Goal: Ask a question: Seek information or help from site administrators or community

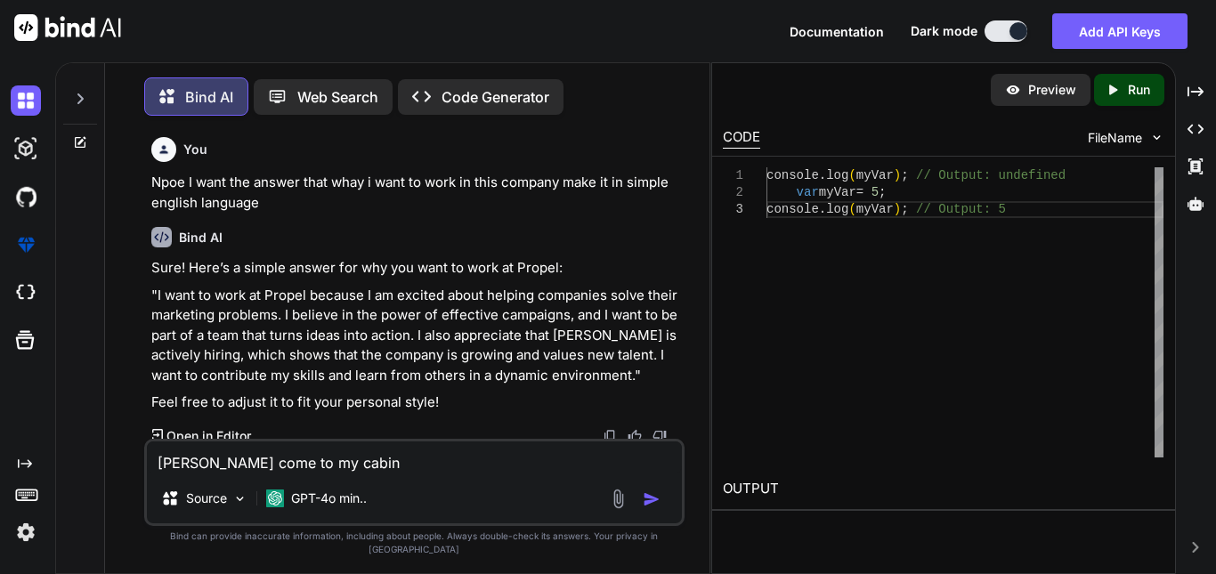
scroll to position [10905, 0]
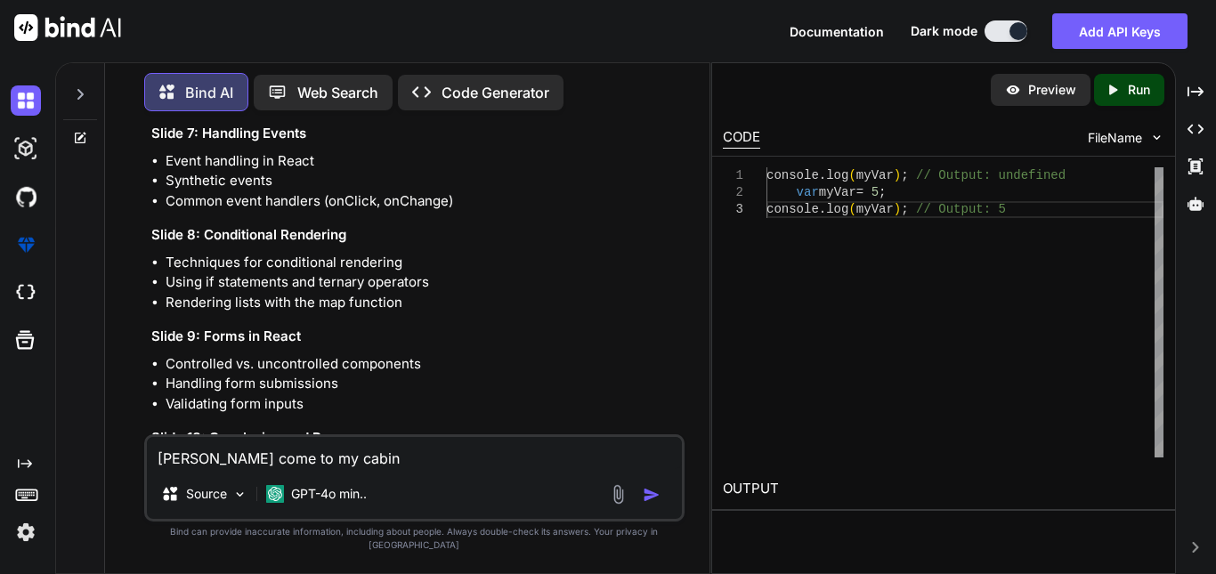
type textarea "x"
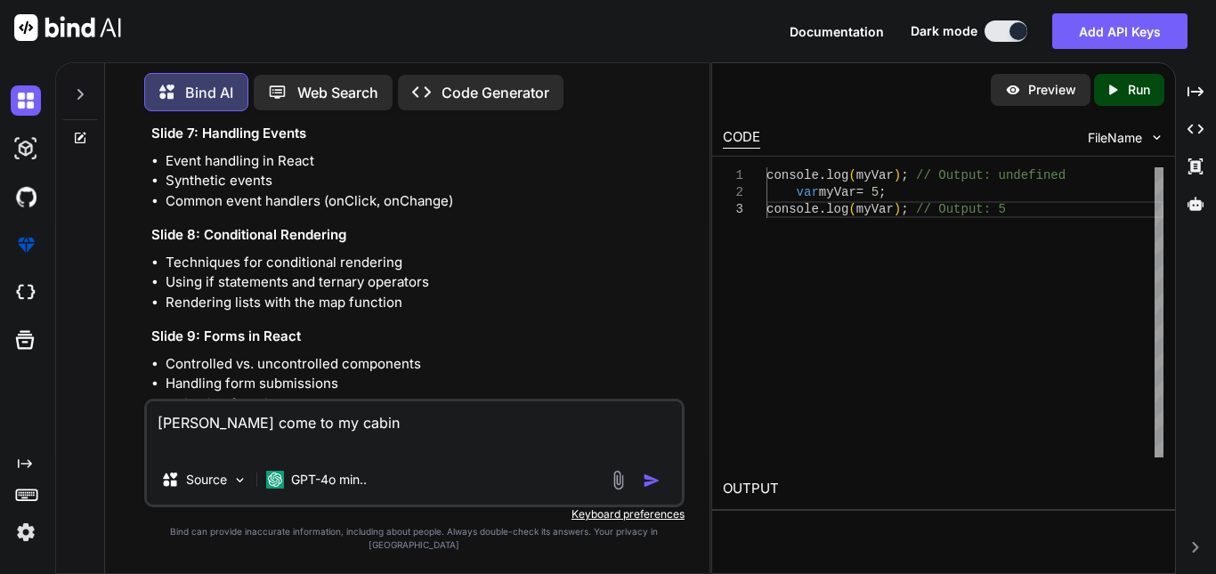
type textarea "[PERSON_NAME] come to my cabin"
type textarea "x"
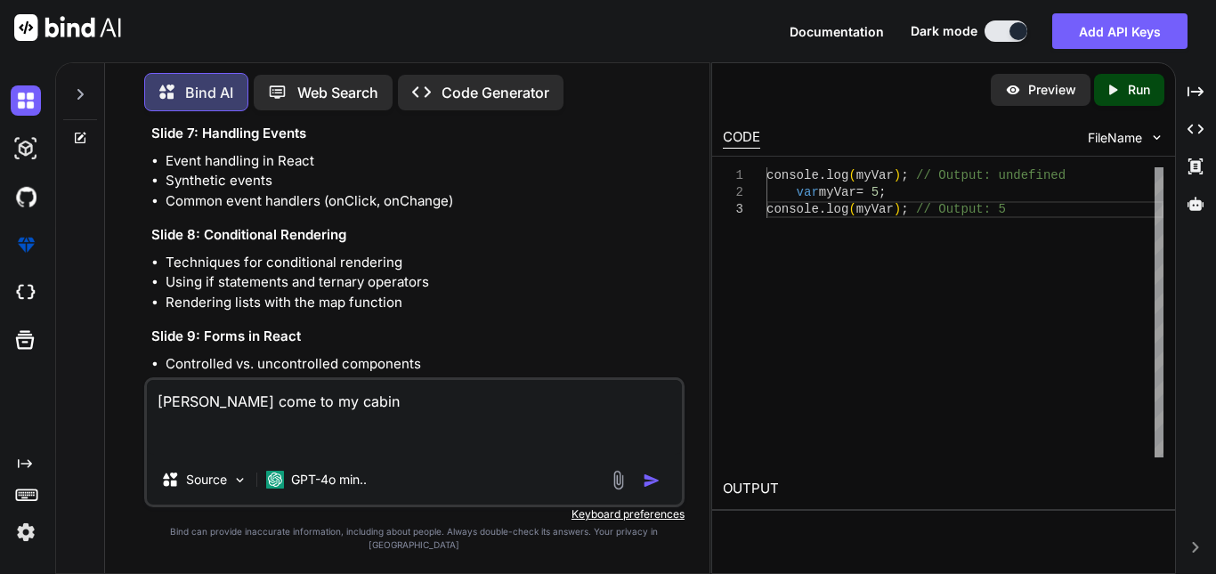
type textarea "[PERSON_NAME] come to my cabin m"
type textarea "x"
type textarea "[PERSON_NAME] come to my cabin ma"
type textarea "x"
type textarea "[PERSON_NAME] come to my cabin mak"
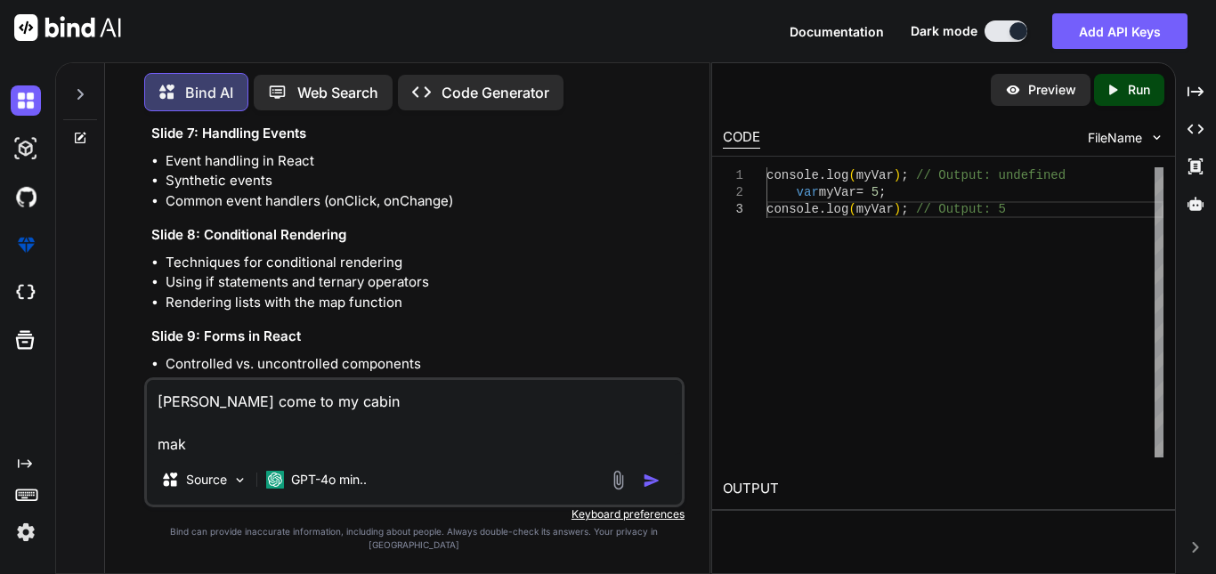
type textarea "x"
type textarea "[PERSON_NAME] come to my cabin make"
type textarea "x"
type textarea "[PERSON_NAME] come to my cabin make"
type textarea "x"
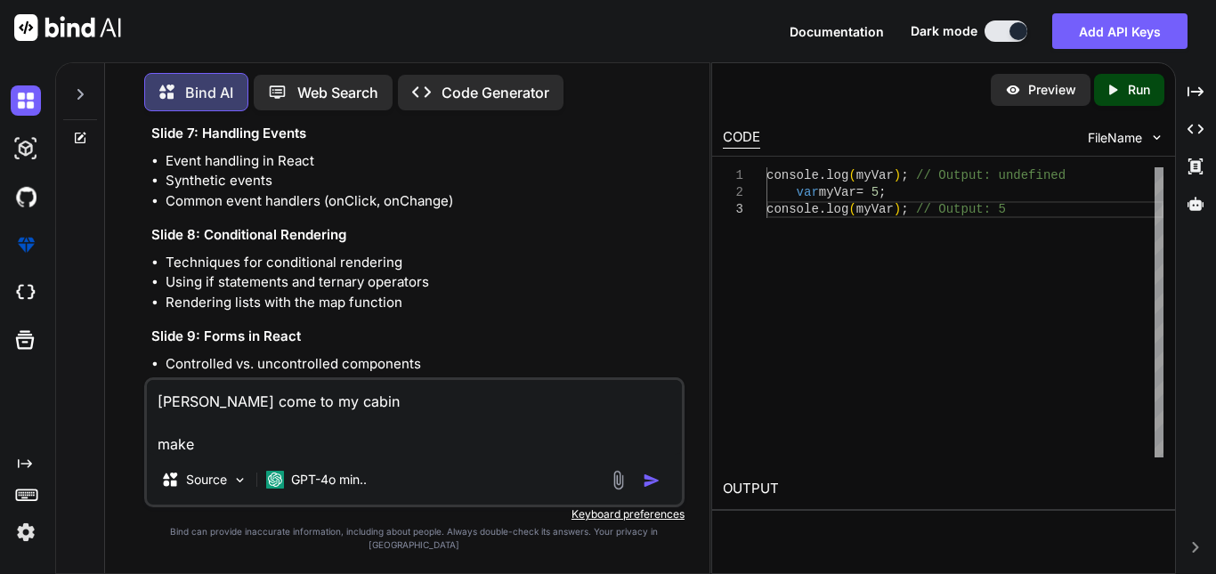
type textarea "[PERSON_NAME] come to my cabin make i"
type textarea "x"
type textarea "[PERSON_NAME] come to my cabin make it"
type textarea "x"
type textarea "[PERSON_NAME] come to my cabin make it"
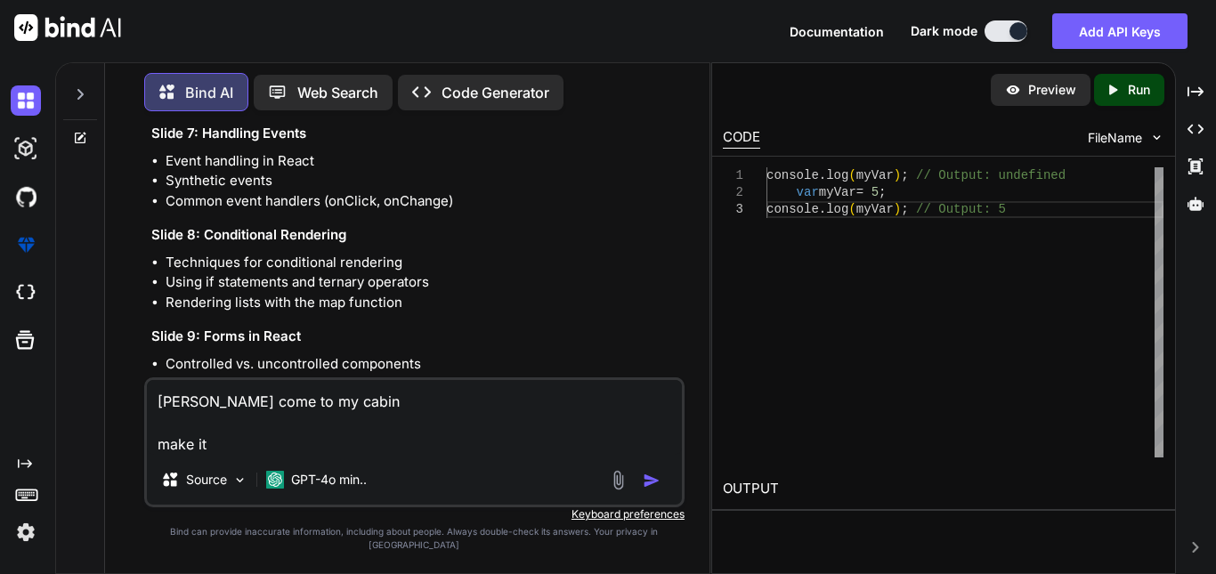
type textarea "x"
type textarea "[PERSON_NAME] come to my cabin make it e"
type textarea "x"
type textarea "[PERSON_NAME] come to my cabin make it ex"
type textarea "x"
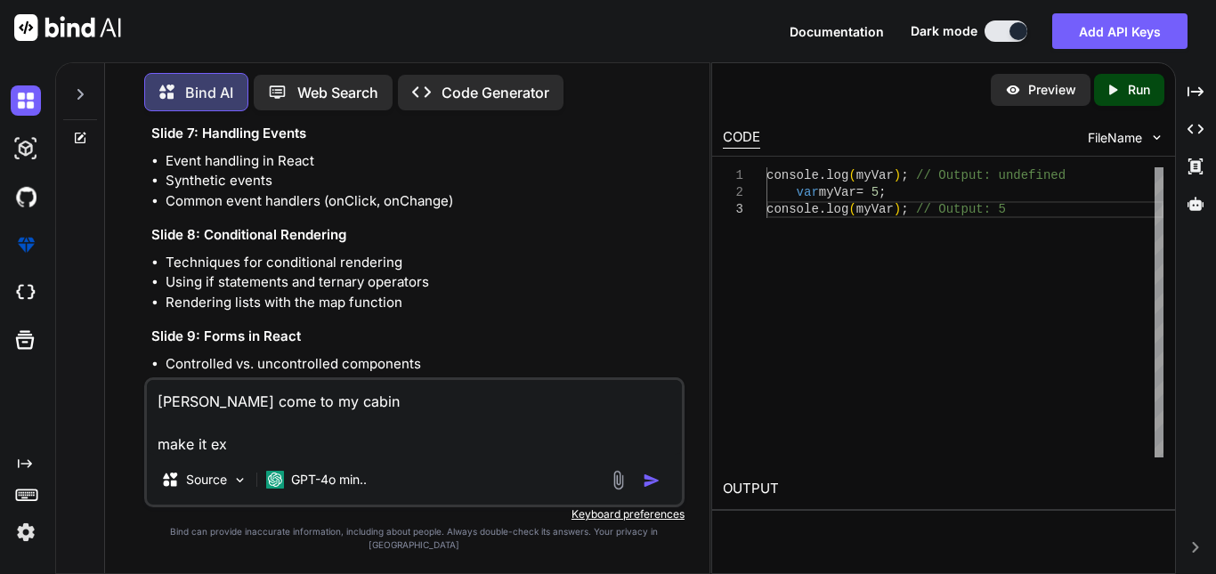
type textarea "[PERSON_NAME] come to my cabin make it exp"
type textarea "x"
type textarea "[PERSON_NAME] come to my cabin make it expa"
type textarea "x"
type textarea "[PERSON_NAME] come to my cabin make it expan"
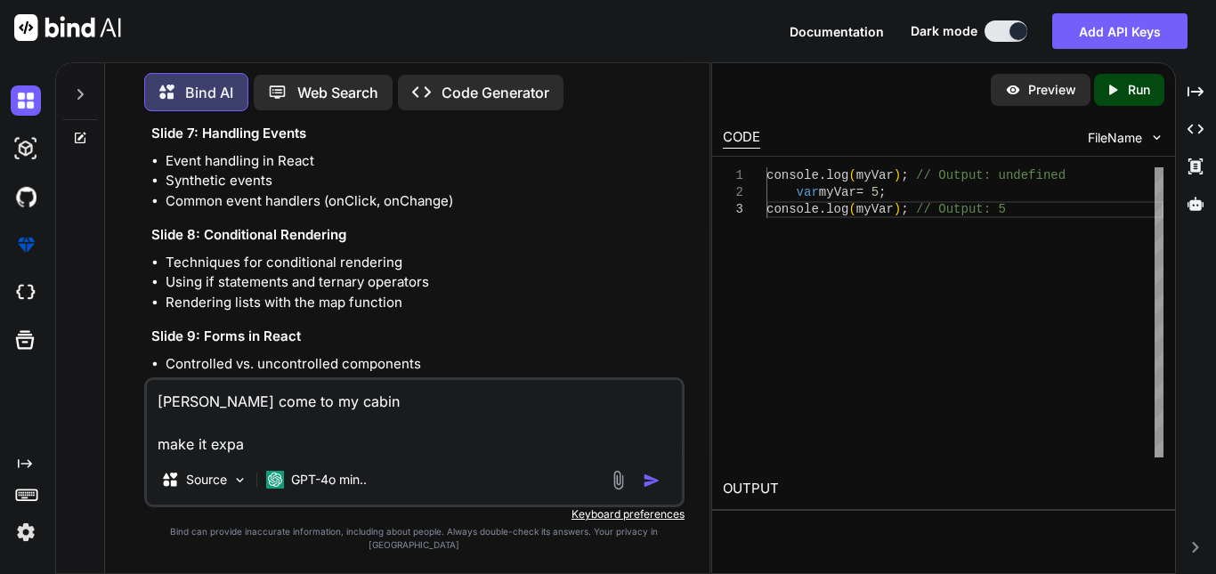
type textarea "x"
type textarea "[PERSON_NAME] come to my cabin make it expand"
type textarea "x"
type textarea "[PERSON_NAME] come to my cabin make it expand"
type textarea "x"
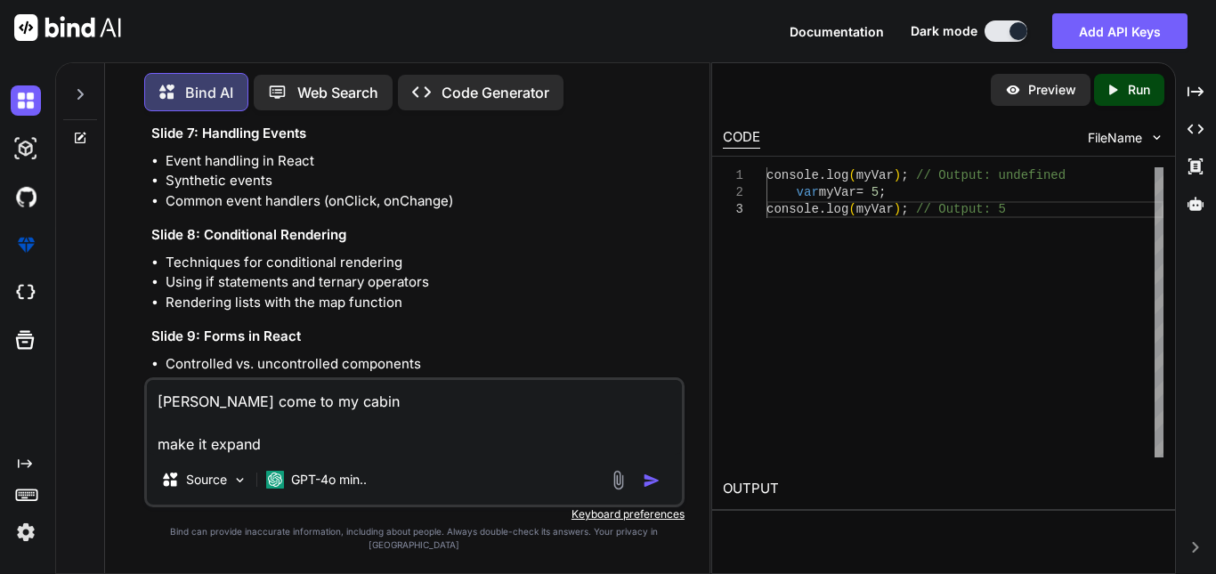
type textarea "[PERSON_NAME] come to my cabin make it expand w"
type textarea "x"
type textarea "[PERSON_NAME] come to my cabin make it expand wi"
type textarea "x"
type textarea "[PERSON_NAME] come to my cabin make it expand wit"
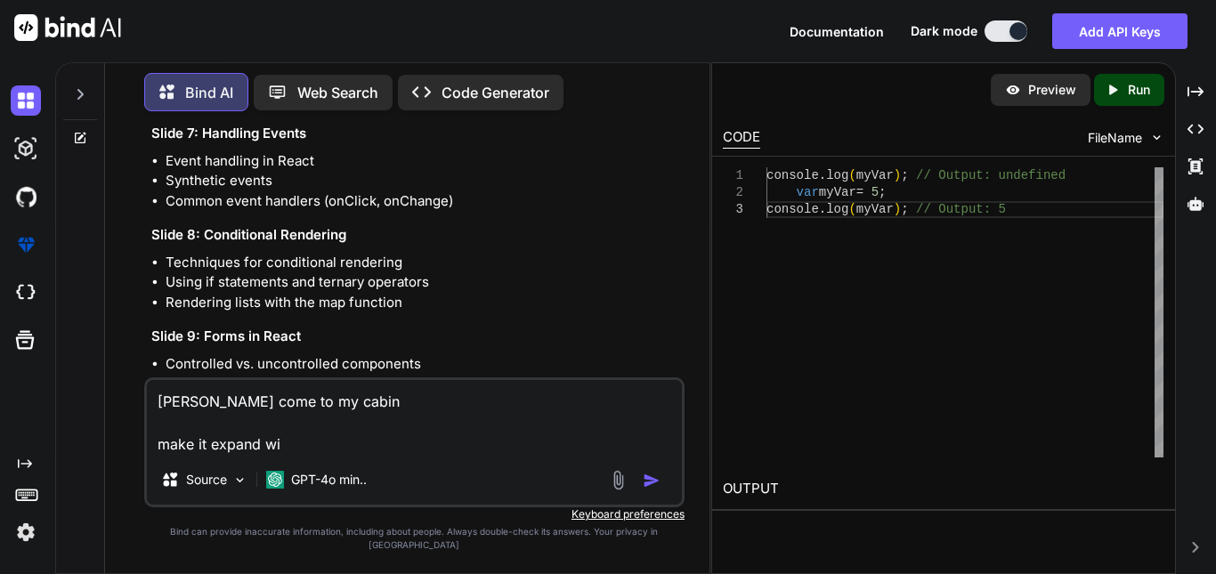
type textarea "x"
type textarea "[PERSON_NAME] come to my cabin make it expand with"
type textarea "x"
type textarea "[PERSON_NAME] come to my cabin make it expand with"
type textarea "x"
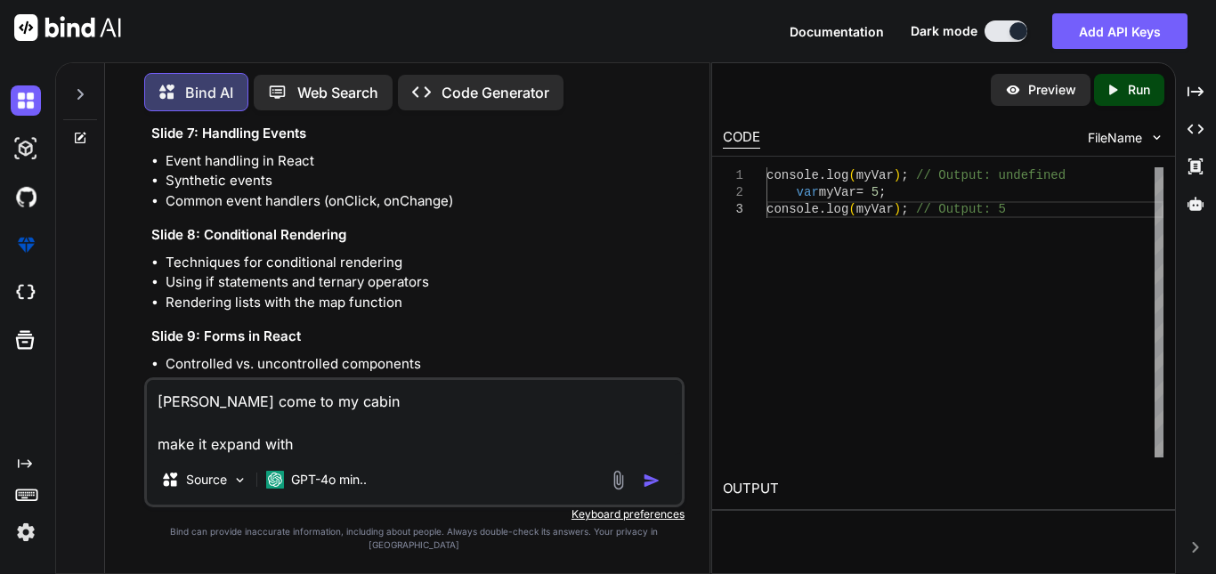
type textarea "[PERSON_NAME] come to my cabin make it expand with a"
type textarea "x"
type textarea "[PERSON_NAME] come to my cabin make it expand with a"
type textarea "x"
type textarea "[PERSON_NAME] come to my cabin make it expand with a g"
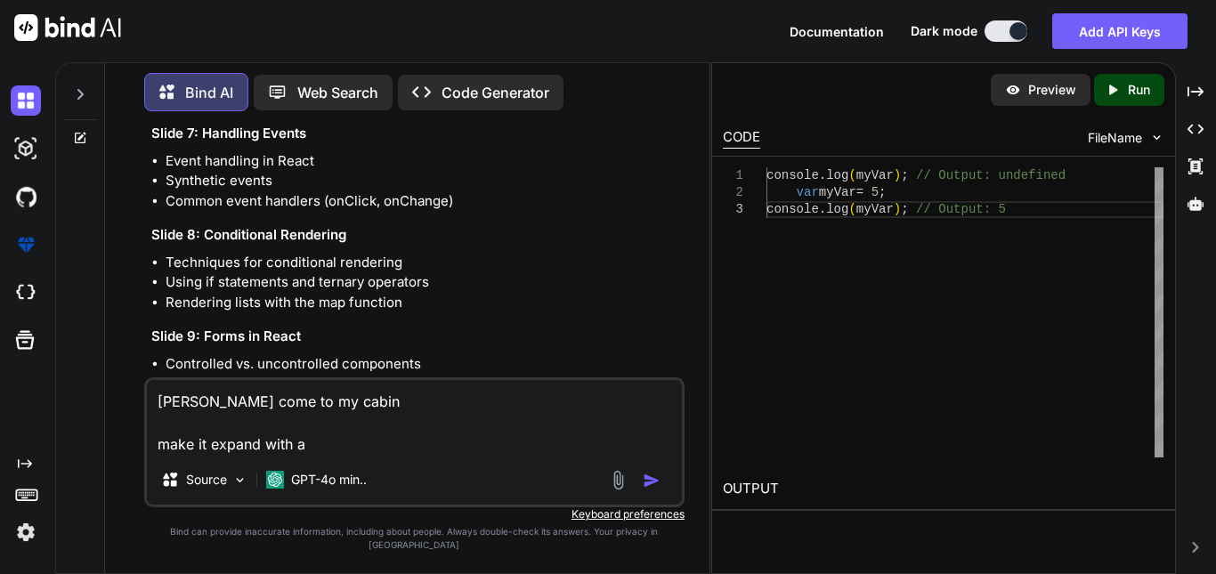
type textarea "x"
type textarea "[PERSON_NAME] come to my cabin make it expand with a go"
type textarea "x"
type textarea "[PERSON_NAME] come to my cabin make it expand with a goo"
type textarea "x"
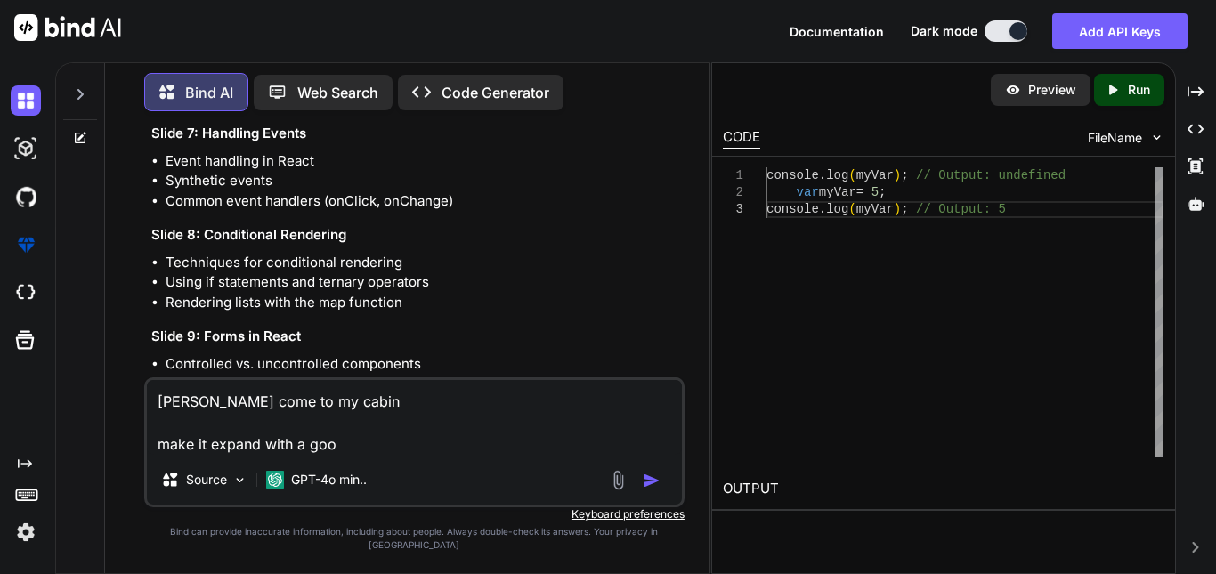
type textarea "[PERSON_NAME] come to my cabin make it expand with a good"
type textarea "x"
type textarea "[PERSON_NAME] come to my cabin make it expand with a good"
type textarea "x"
type textarea "[PERSON_NAME] come to my cabin make it expand with a good s"
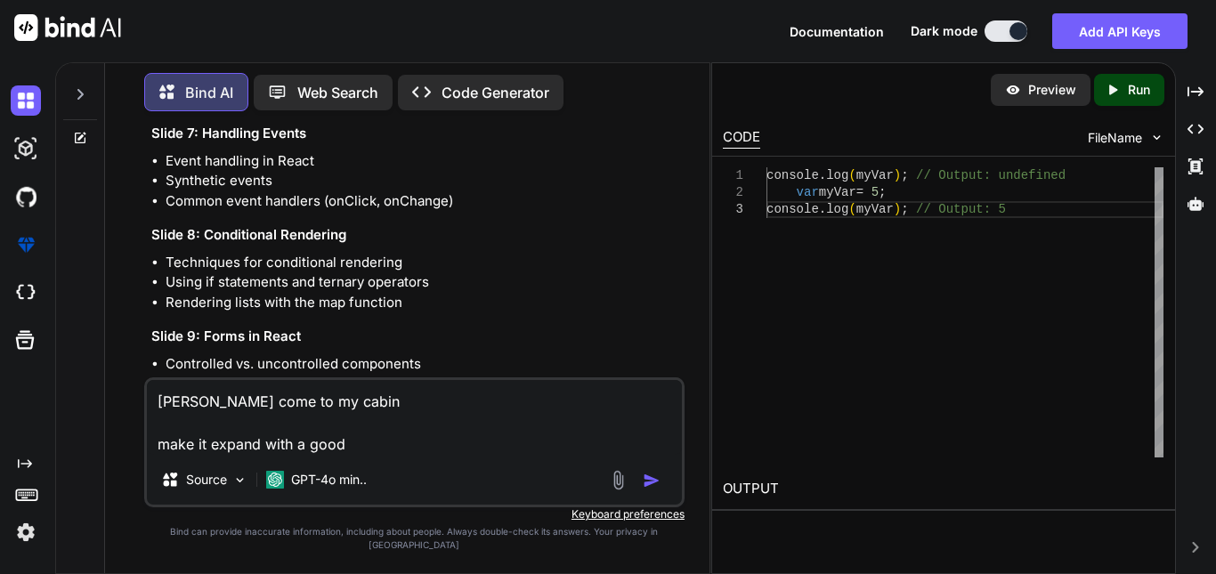
type textarea "x"
type textarea "[PERSON_NAME] come to my cabin make it expand with a good su"
type textarea "x"
type textarea "[PERSON_NAME] come to my cabin make it expand with a good sub"
type textarea "x"
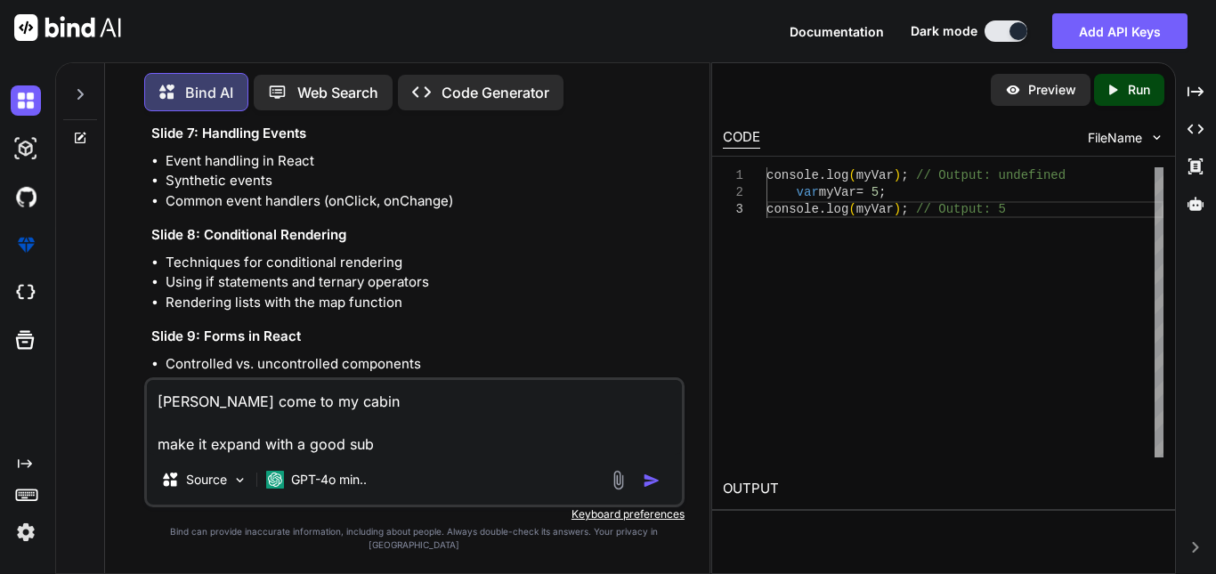
type textarea "[PERSON_NAME] come to my cabin make it expand with a good subh"
type textarea "x"
type textarea "[PERSON_NAME] come to my cabin make it expand with a good subhe"
type textarea "x"
type textarea "[PERSON_NAME] come to my cabin make it expand with a good subhec"
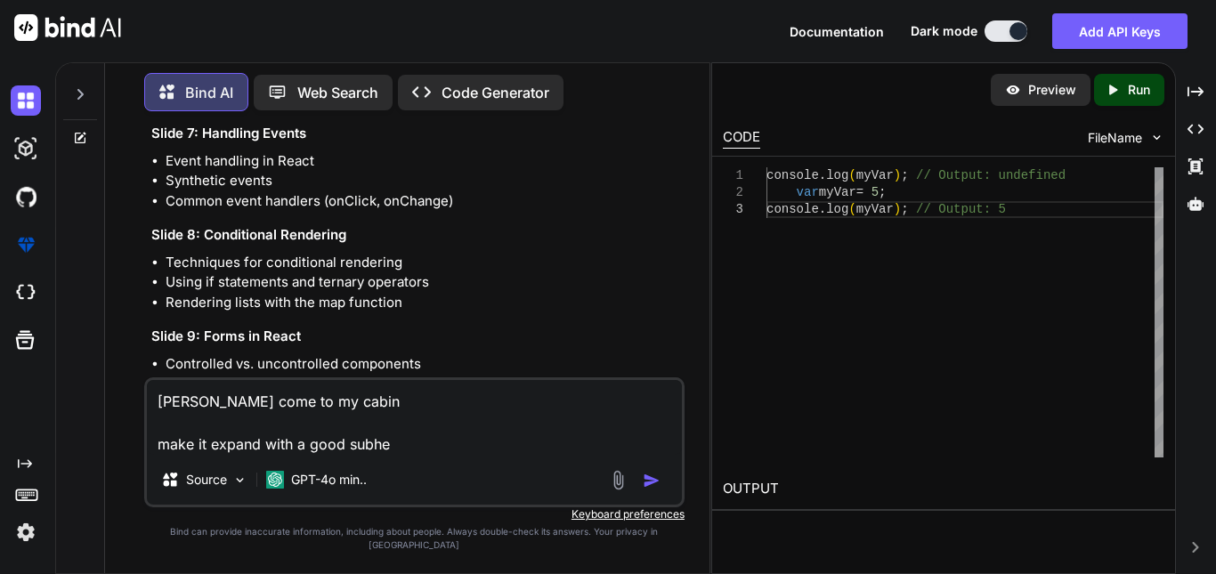
type textarea "x"
type textarea "[PERSON_NAME] come to my cabin make it expand with a good subhect"
type textarea "x"
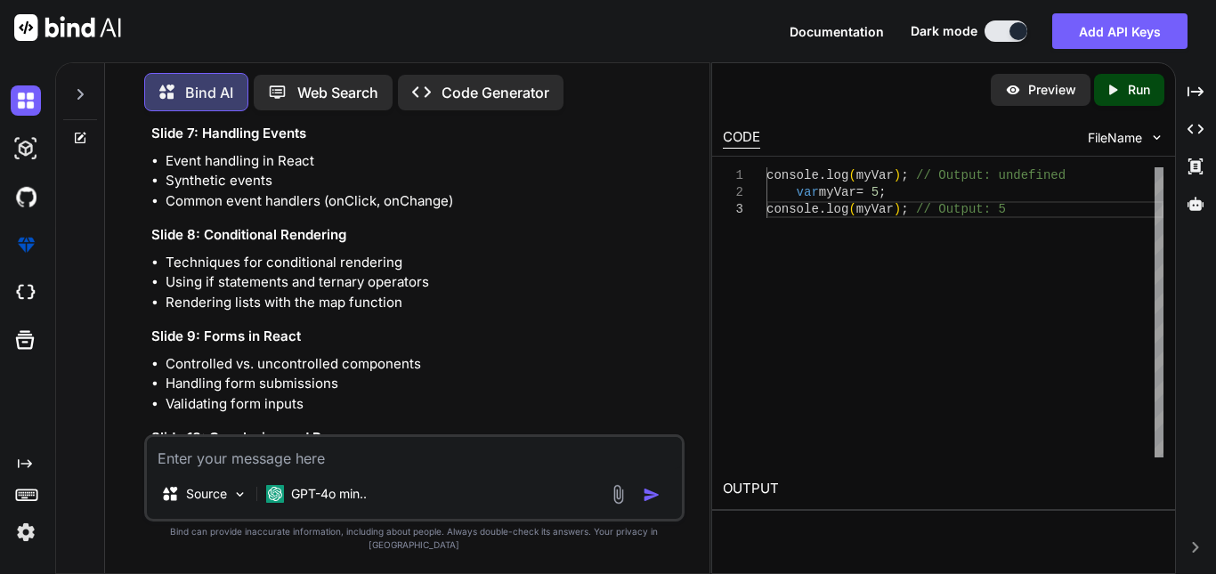
scroll to position [11093, 0]
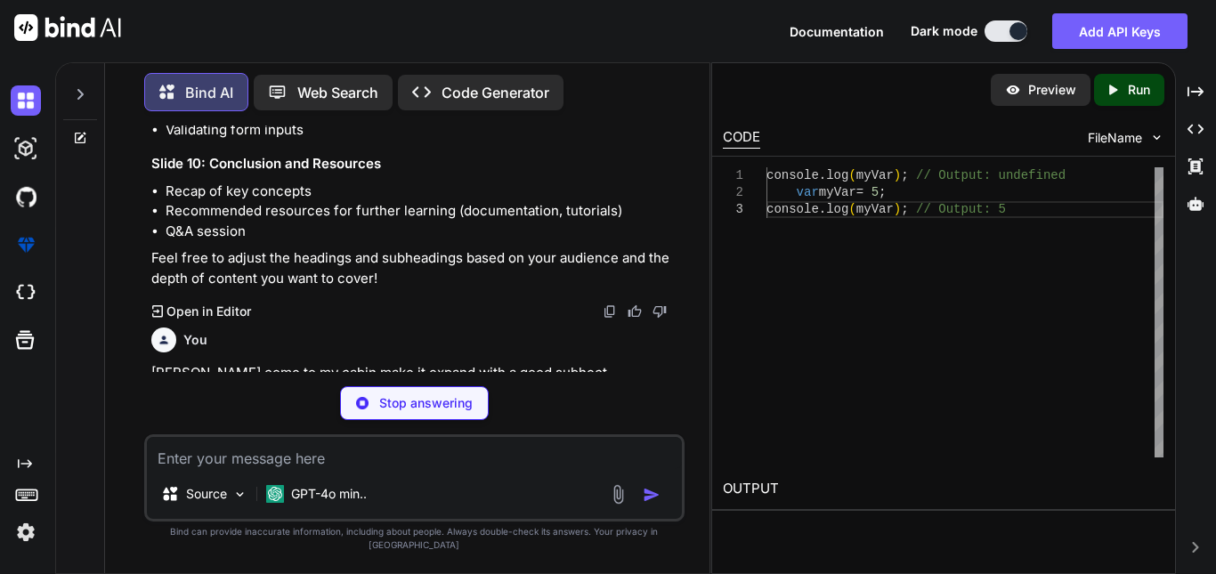
type textarea "x"
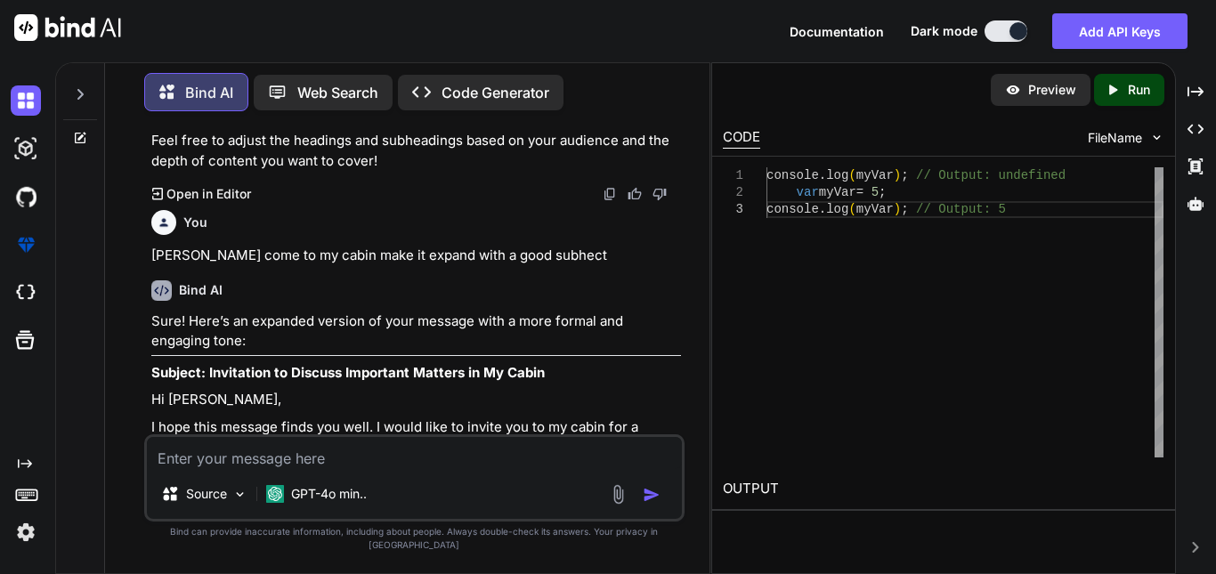
scroll to position [11297, 0]
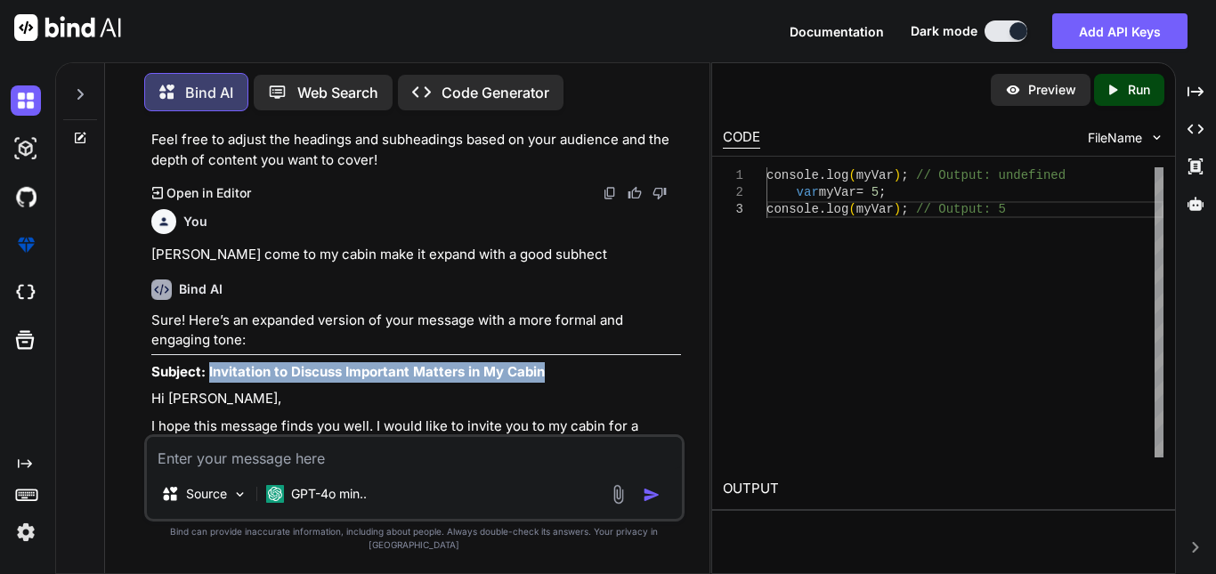
drag, startPoint x: 206, startPoint y: 224, endPoint x: 542, endPoint y: 232, distance: 335.6
click at [542, 362] on p "Subject: Invitation to Discuss Important Matters in My Cabin" at bounding box center [416, 372] width 530 height 20
copy strong "Invitation to Discuss Important Matters in My Cabin"
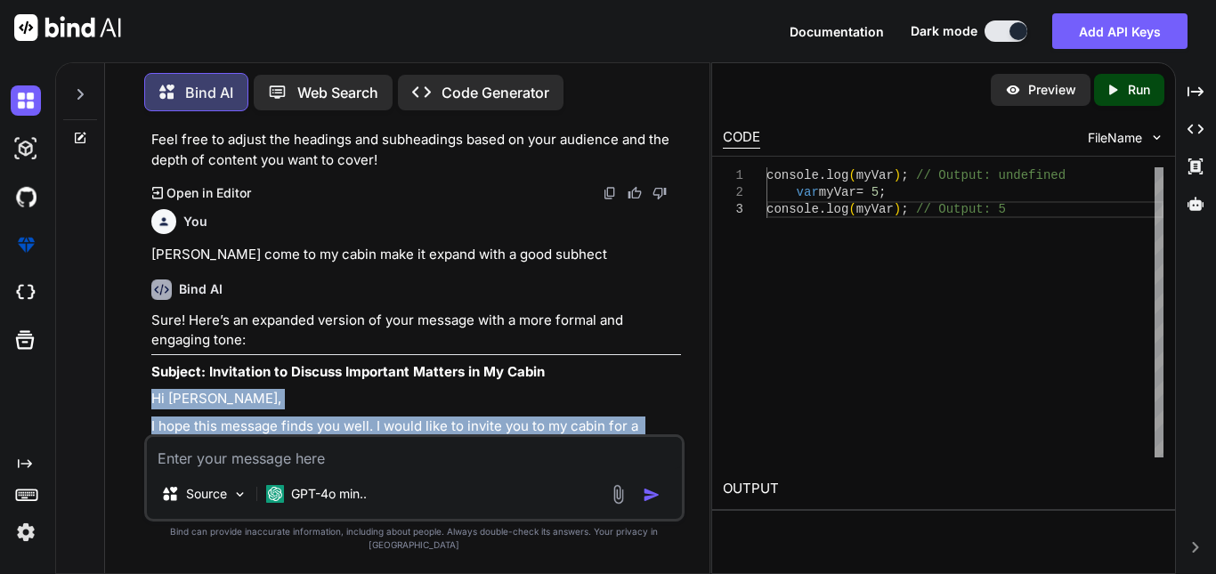
drag, startPoint x: 149, startPoint y: 249, endPoint x: 441, endPoint y: 378, distance: 319.2
click at [441, 378] on div "You Npoe I want the answer that whay i want to work in this company make it in …" at bounding box center [416, 279] width 537 height 309
copy div "Hi [PERSON_NAME], I hope this message finds you well. I would like to invite yo…"
click at [352, 464] on textarea at bounding box center [414, 453] width 535 height 32
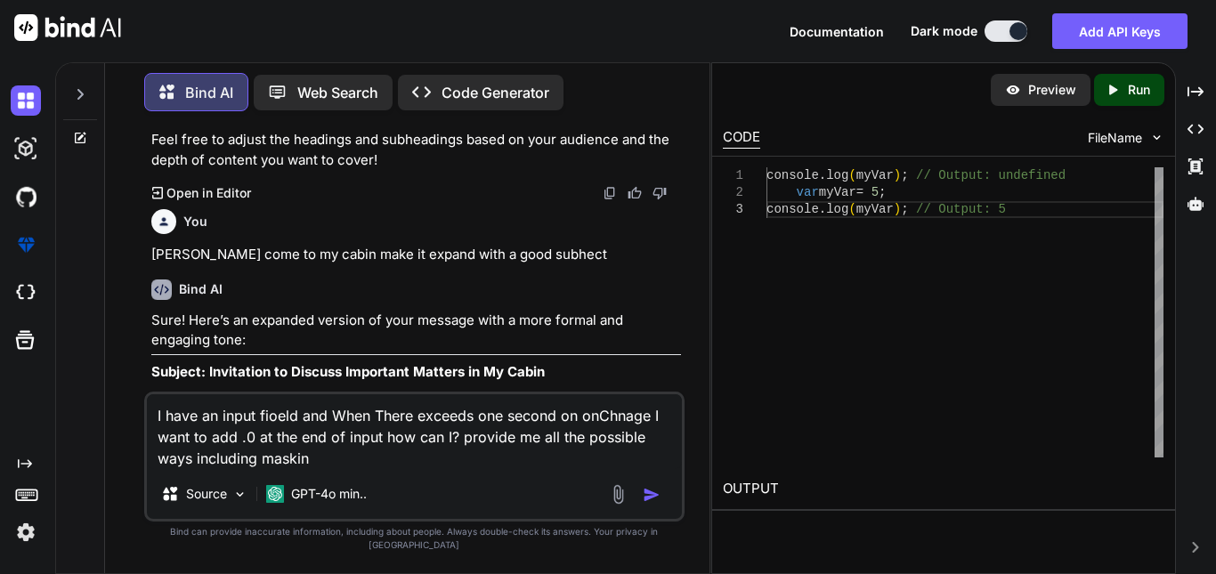
type textarea "I have an input fioeld and When There exceeds one second on onChnage I want to …"
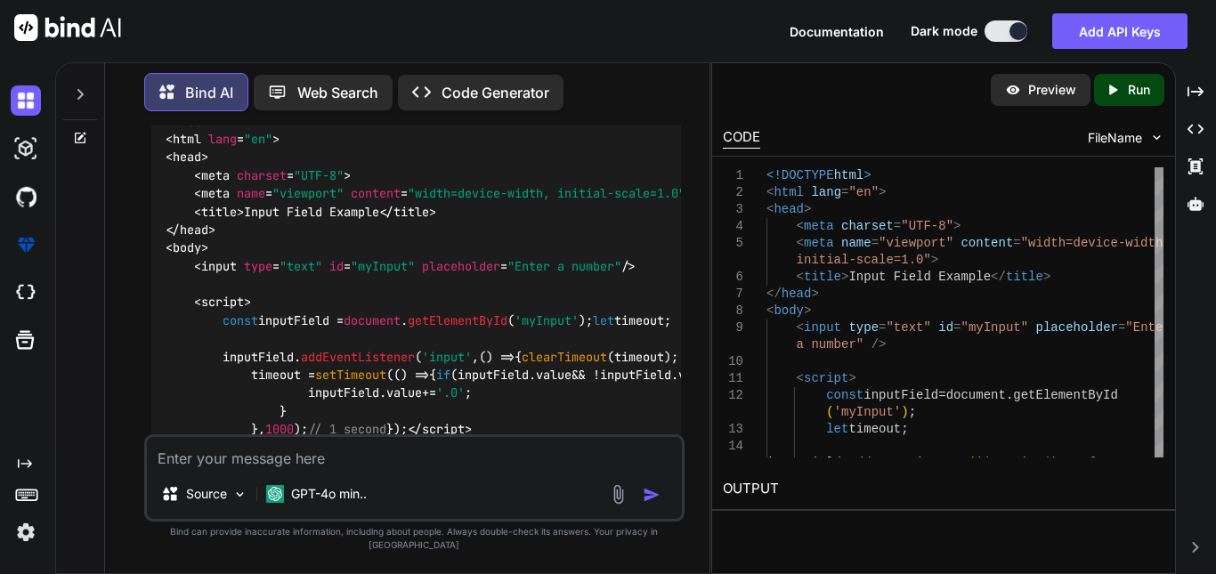
scroll to position [12178, 0]
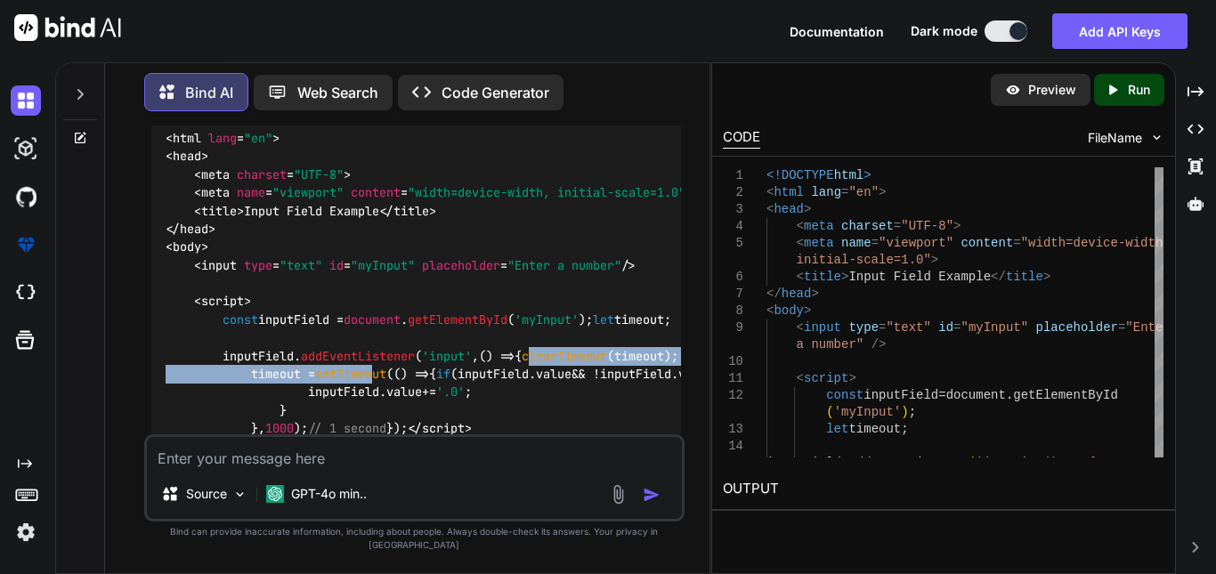
drag, startPoint x: 249, startPoint y: 231, endPoint x: 354, endPoint y: 247, distance: 106.2
click at [354, 312] on span "const inputField = document . getElementById ( 'myInput' ); let timeout; inputF…" at bounding box center [504, 374] width 676 height 125
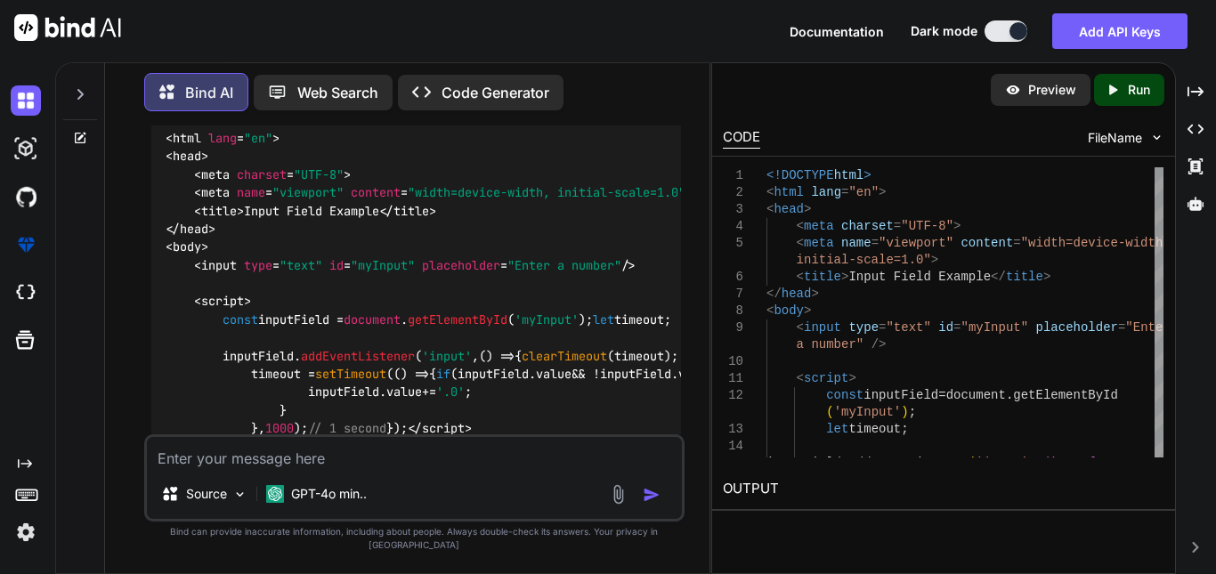
click at [413, 263] on code "<!DOCTYPE html > < html lang = "en" > < head > < meta charset = "UTF-8" > < met…" at bounding box center [504, 292] width 676 height 363
click at [255, 312] on span "const inputField = document . getElementById ( 'myInput' ); let timeout; inputF…" at bounding box center [504, 374] width 676 height 125
click at [473, 229] on div "<!DOCTYPE html > < html lang = "en" > < head > < meta charset = "UTF-8" > < met…" at bounding box center [416, 293] width 530 height 392
drag, startPoint x: 635, startPoint y: 272, endPoint x: 351, endPoint y: 267, distance: 284.0
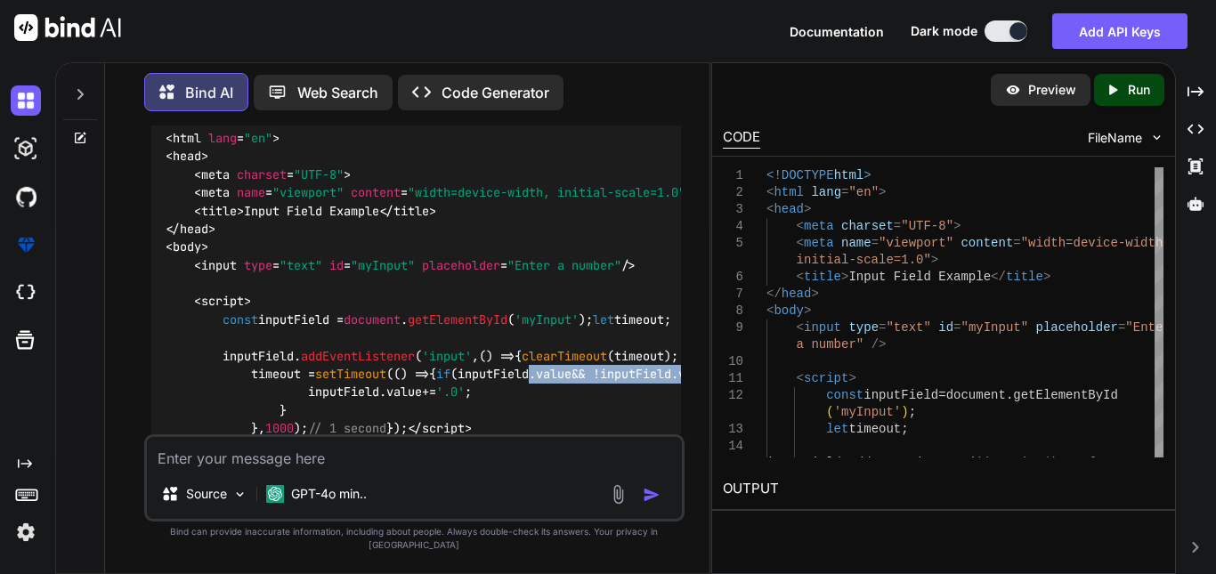
click at [351, 312] on span "const inputField = document . getElementById ( 'myInput' ); let timeout; inputF…" at bounding box center [504, 374] width 676 height 125
click at [534, 288] on div "<!DOCTYPE html > < html lang = "en" > < head > < meta charset = "UTF-8" > < met…" at bounding box center [416, 293] width 530 height 392
drag, startPoint x: 306, startPoint y: 287, endPoint x: 392, endPoint y: 287, distance: 85.4
click at [392, 312] on span "const inputField = document . getElementById ( 'myInput' ); let timeout; inputF…" at bounding box center [504, 374] width 676 height 125
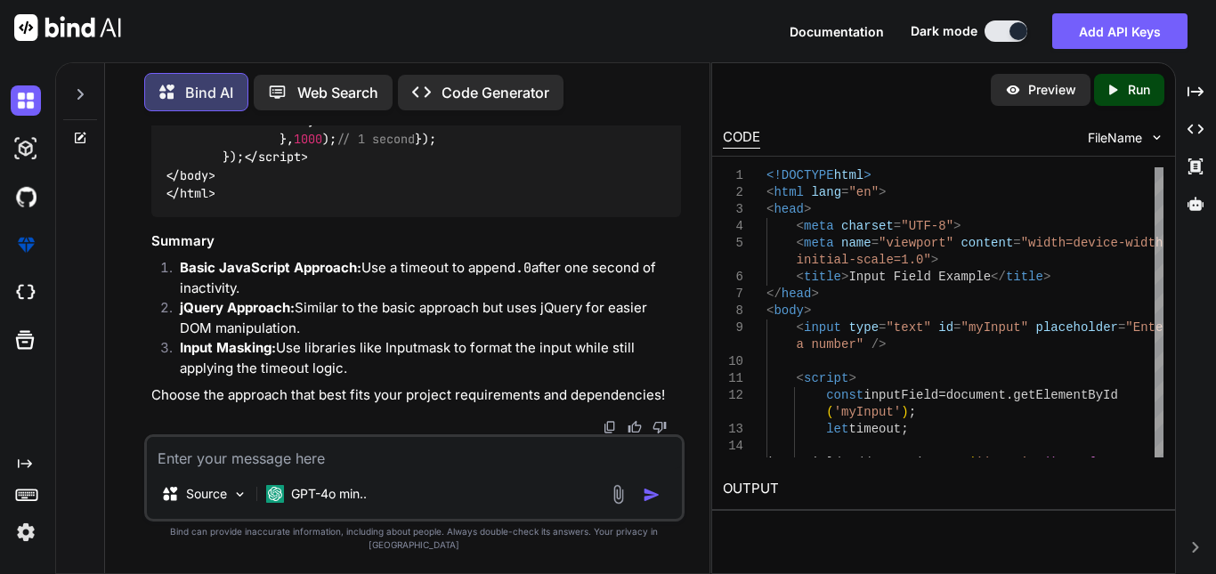
scroll to position [13661, 0]
